Goal: Information Seeking & Learning: Learn about a topic

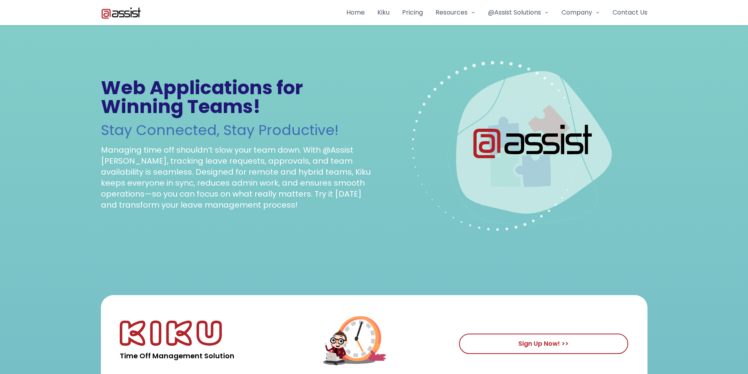
click at [575, 12] on span "Company" at bounding box center [577, 12] width 31 height 9
click at [585, 42] on link "About" at bounding box center [599, 39] width 66 height 16
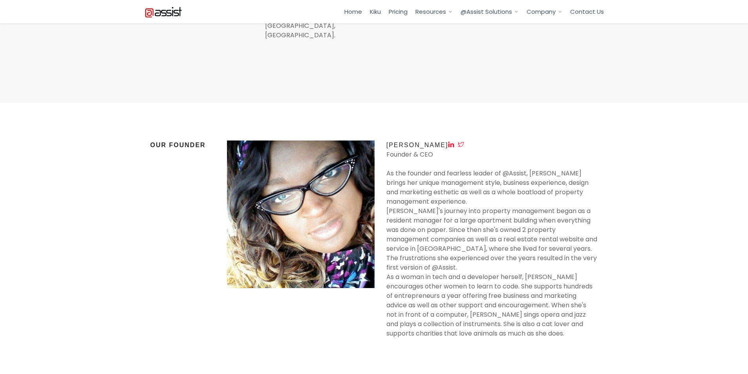
scroll to position [632, 0]
